Goal: Task Accomplishment & Management: Manage account settings

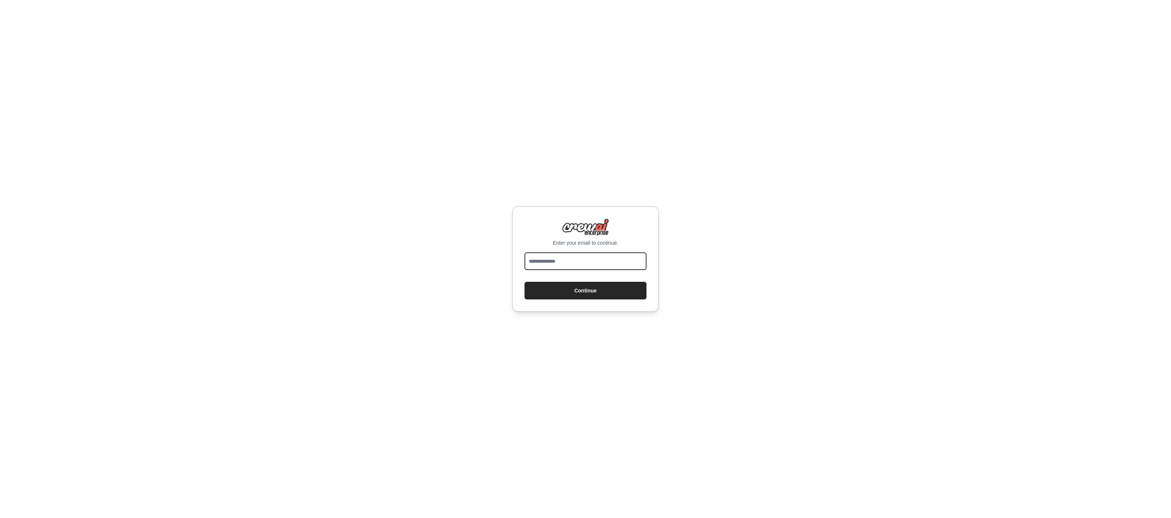
click at [567, 262] on input "email" at bounding box center [586, 261] width 122 height 18
type input "**********"
click at [582, 289] on button "Continue" at bounding box center [586, 291] width 122 height 18
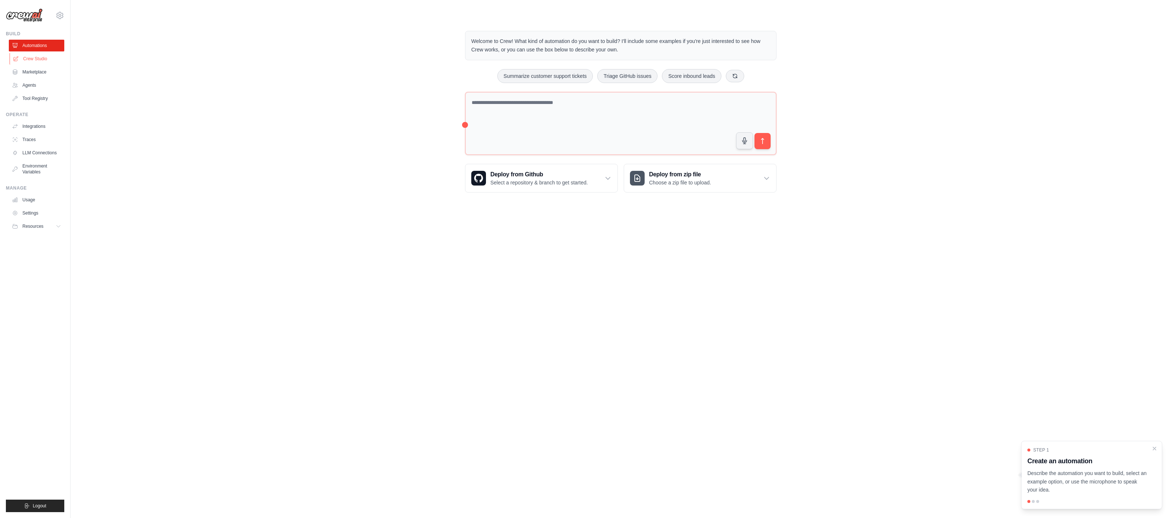
click at [36, 60] on link "Crew Studio" at bounding box center [37, 59] width 55 height 12
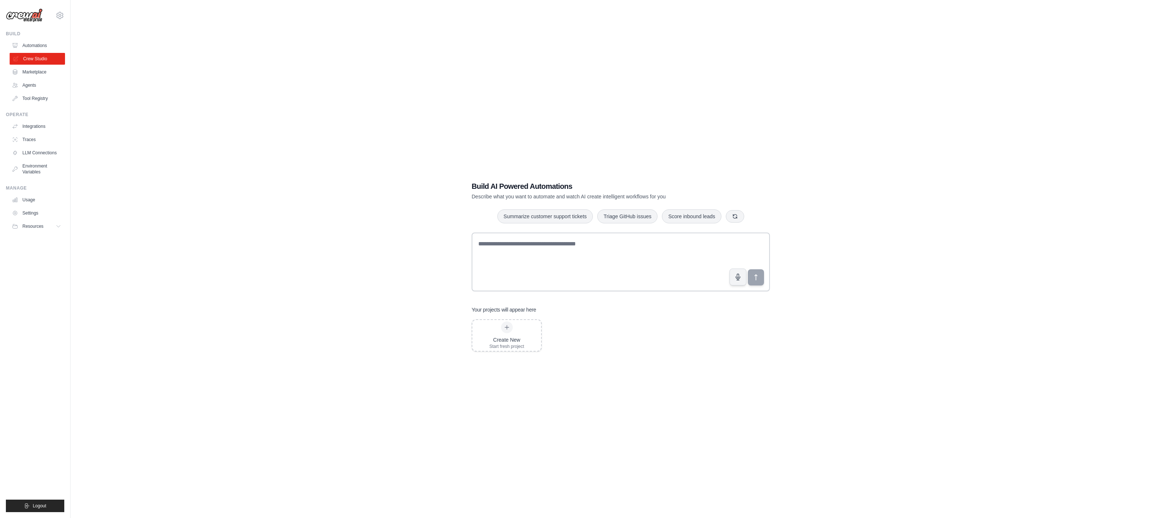
click at [36, 60] on link "Crew Studio" at bounding box center [37, 59] width 55 height 12
click at [36, 72] on link "Marketplace" at bounding box center [36, 72] width 55 height 12
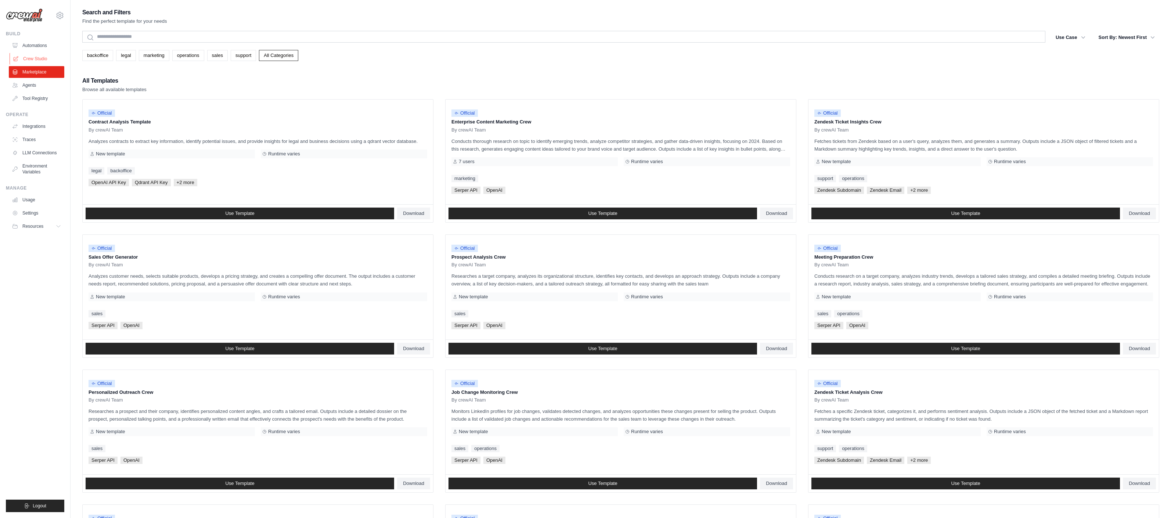
click at [39, 58] on link "Crew Studio" at bounding box center [37, 59] width 55 height 12
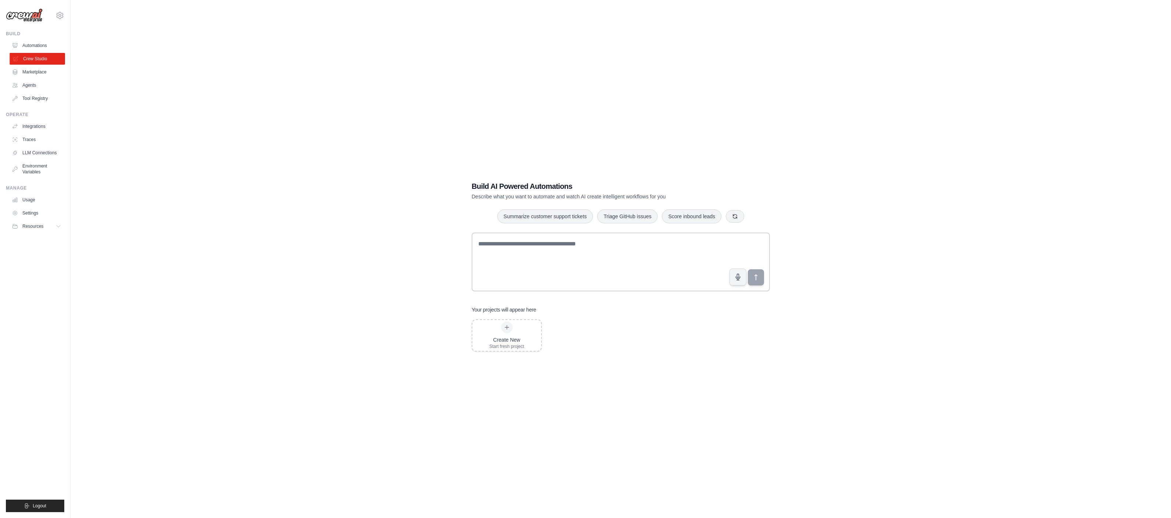
click at [36, 58] on link "Crew Studio" at bounding box center [37, 59] width 55 height 12
click at [34, 126] on link "Integrations" at bounding box center [37, 127] width 55 height 12
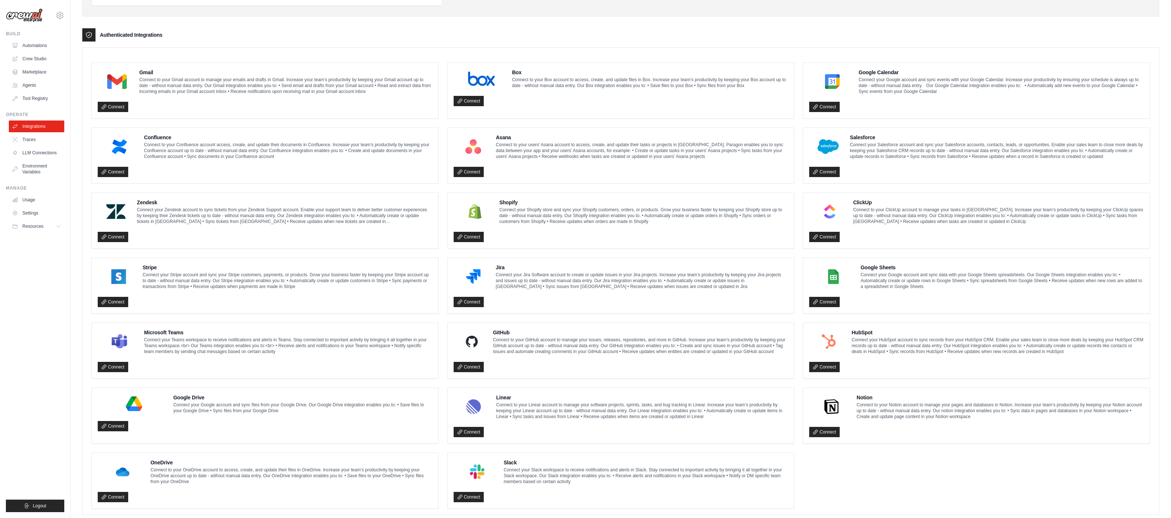
scroll to position [157, 0]
click at [39, 58] on link "Crew Studio" at bounding box center [37, 59] width 55 height 12
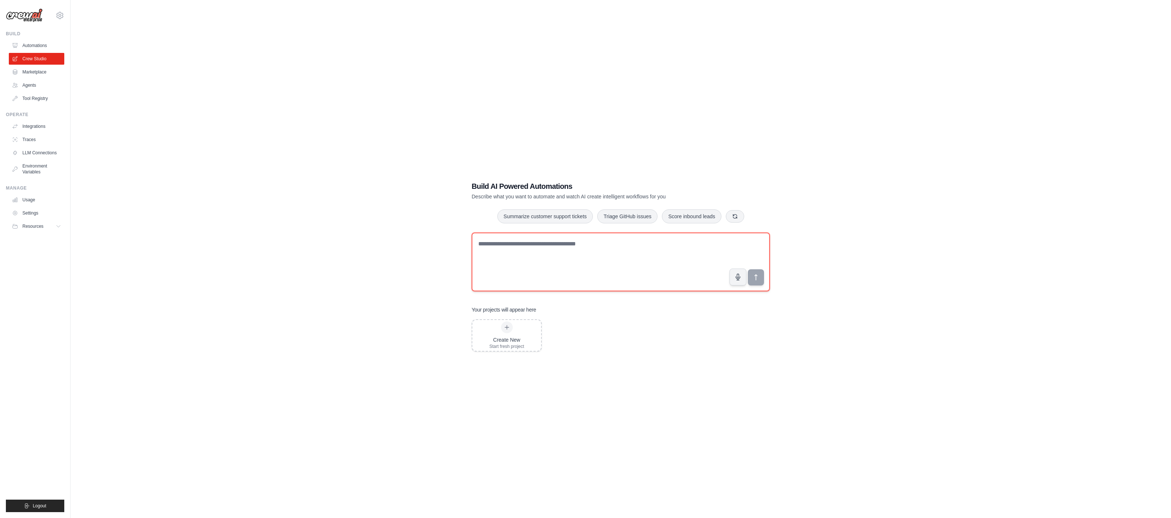
click at [514, 269] on textarea at bounding box center [621, 262] width 298 height 59
click at [33, 213] on link "Settings" at bounding box center [37, 213] width 55 height 12
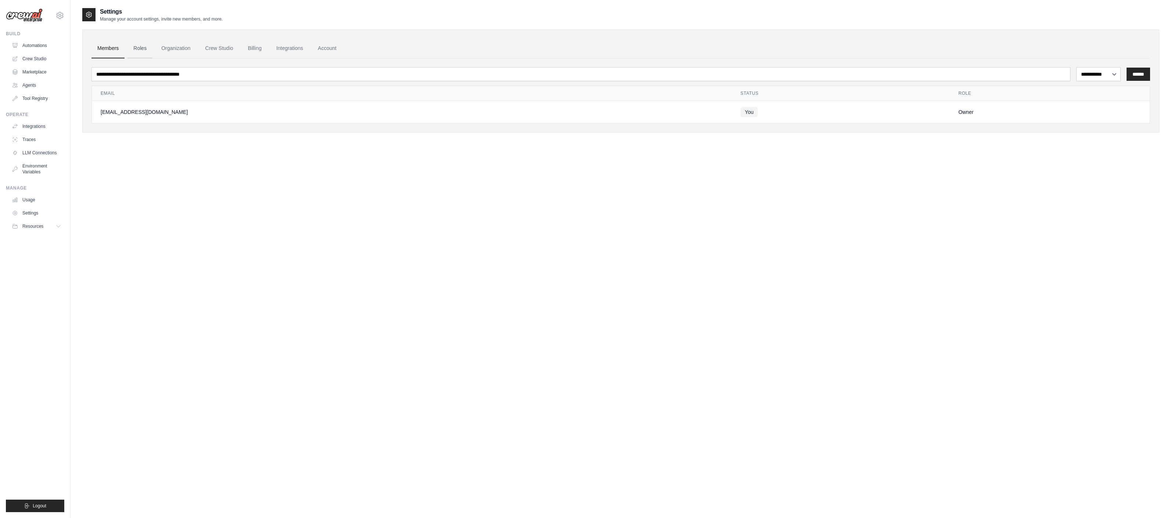
click at [139, 49] on link "Roles" at bounding box center [140, 49] width 25 height 20
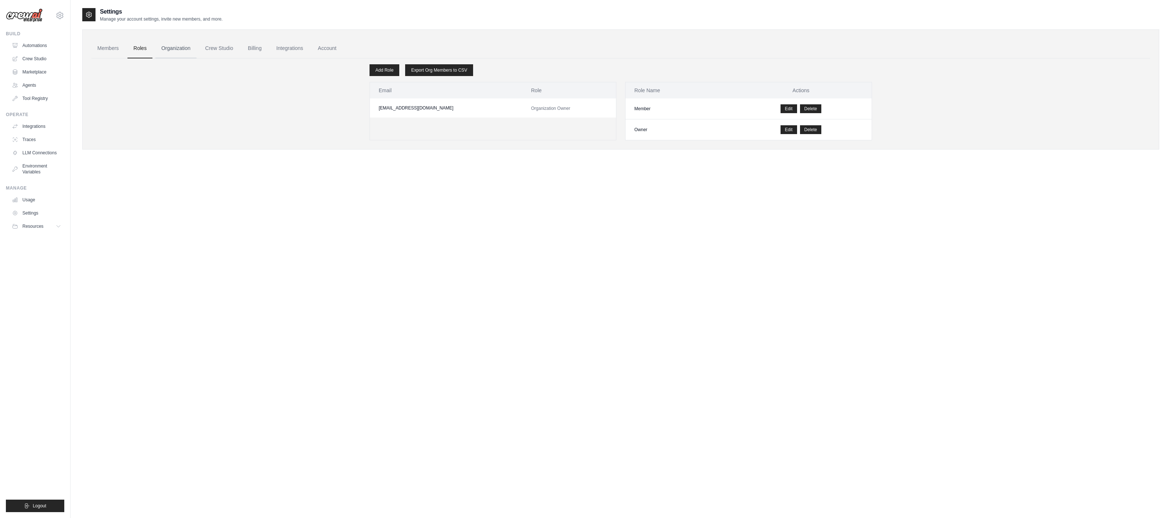
click at [174, 46] on link "Organization" at bounding box center [175, 49] width 41 height 20
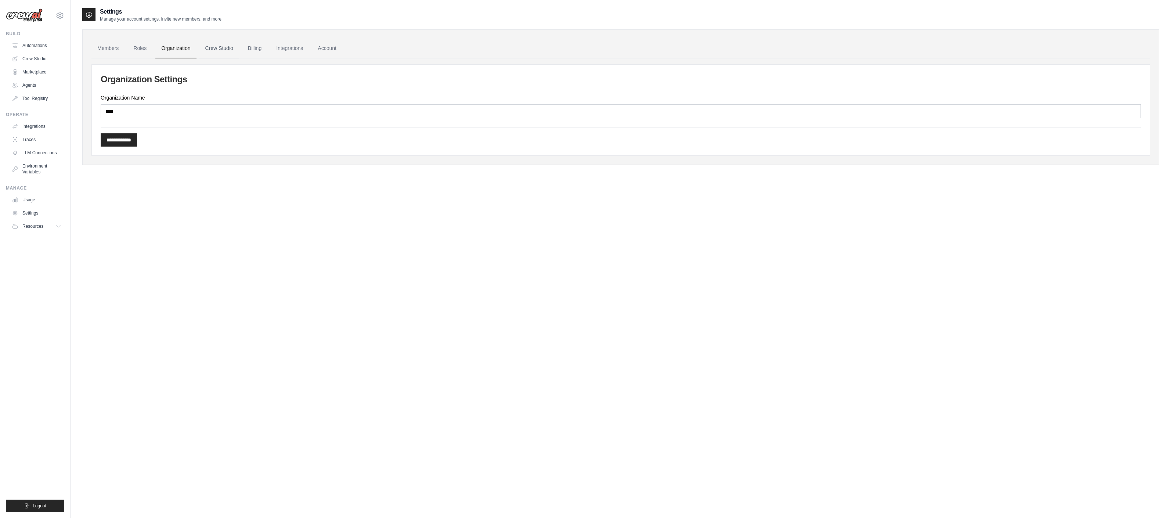
click at [214, 45] on link "Crew Studio" at bounding box center [220, 49] width 40 height 20
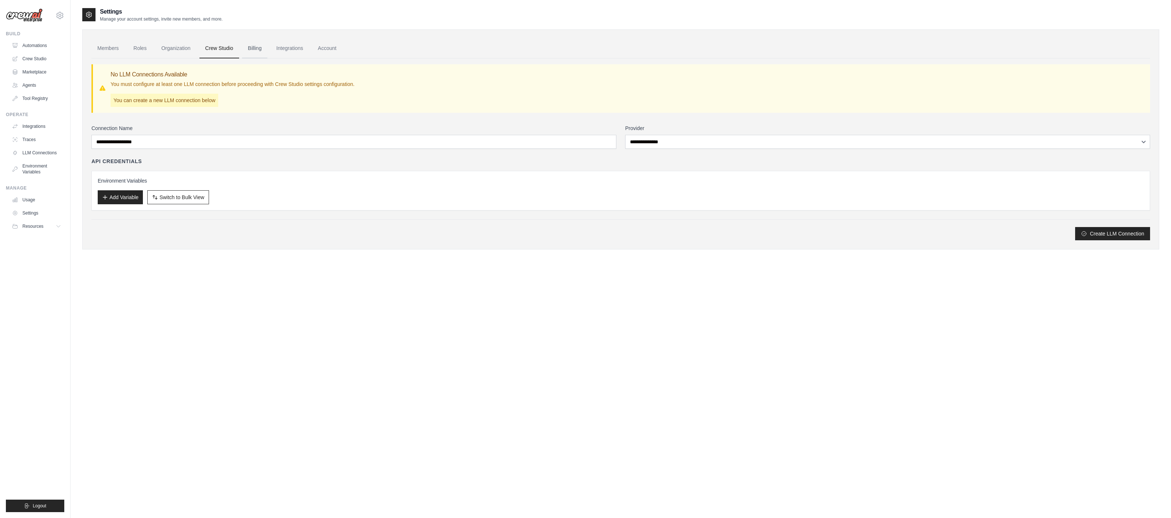
click at [255, 47] on link "Billing" at bounding box center [254, 49] width 25 height 20
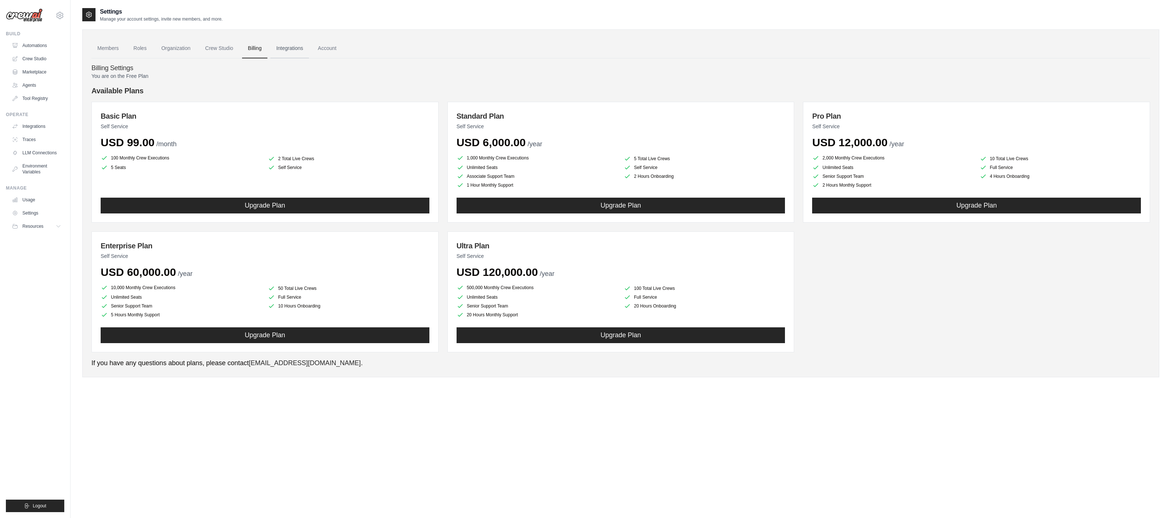
click at [281, 49] on link "Integrations" at bounding box center [289, 49] width 39 height 20
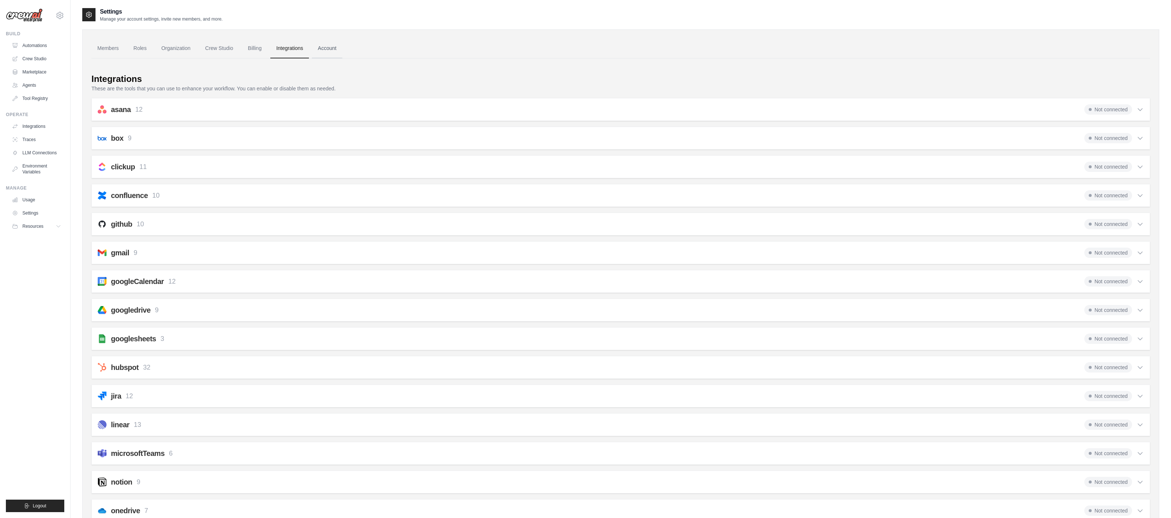
click at [322, 50] on link "Account" at bounding box center [327, 49] width 30 height 20
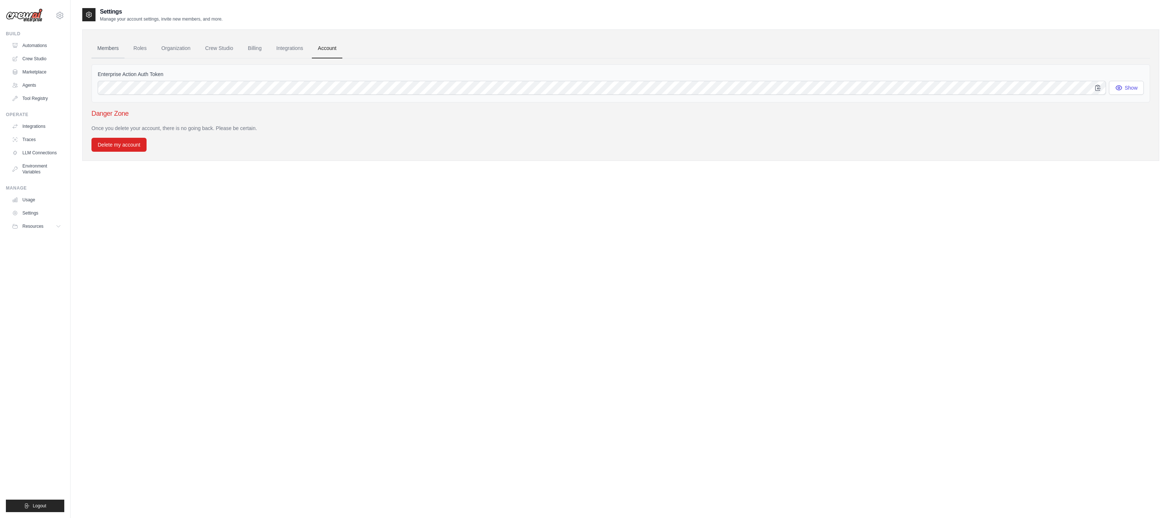
click at [116, 46] on link "Members" at bounding box center [107, 49] width 33 height 20
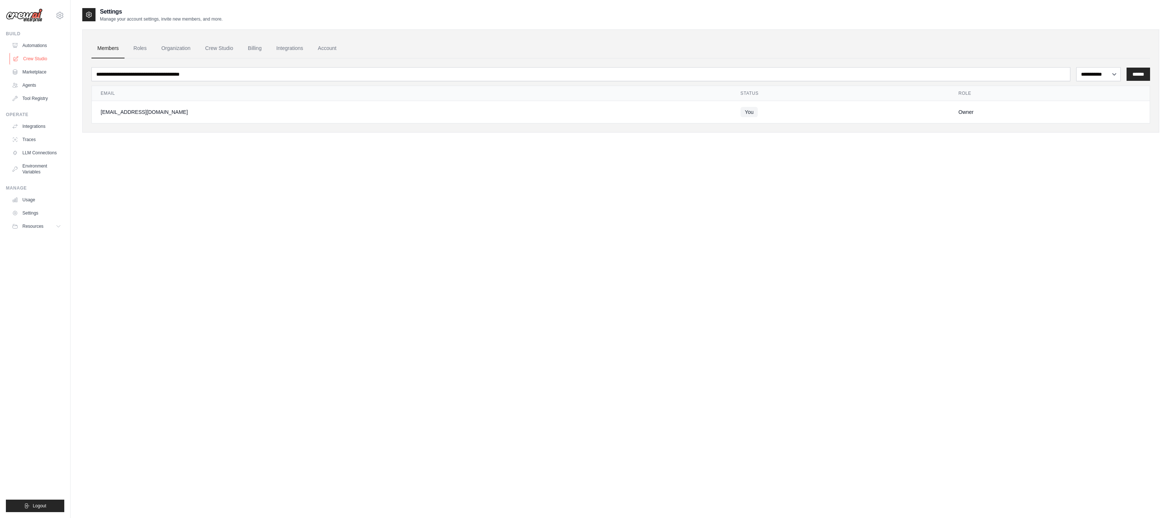
click at [32, 58] on link "Crew Studio" at bounding box center [37, 59] width 55 height 12
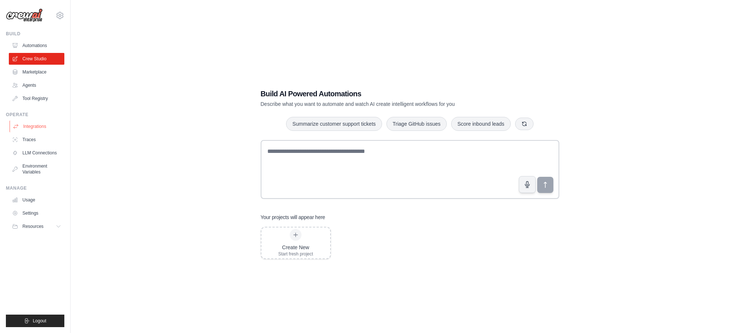
click at [34, 127] on link "Integrations" at bounding box center [37, 127] width 55 height 12
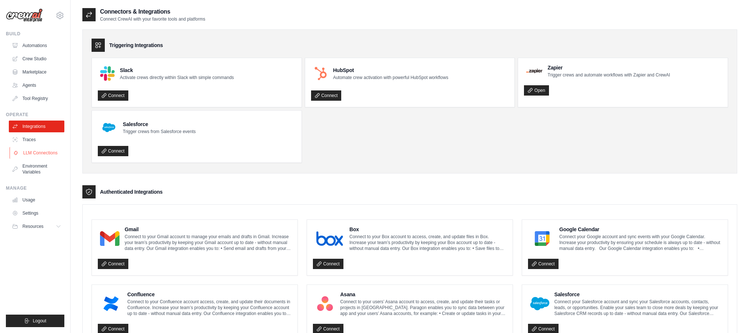
click at [39, 154] on link "LLM Connections" at bounding box center [37, 153] width 55 height 12
